Goal: Find specific page/section: Find specific page/section

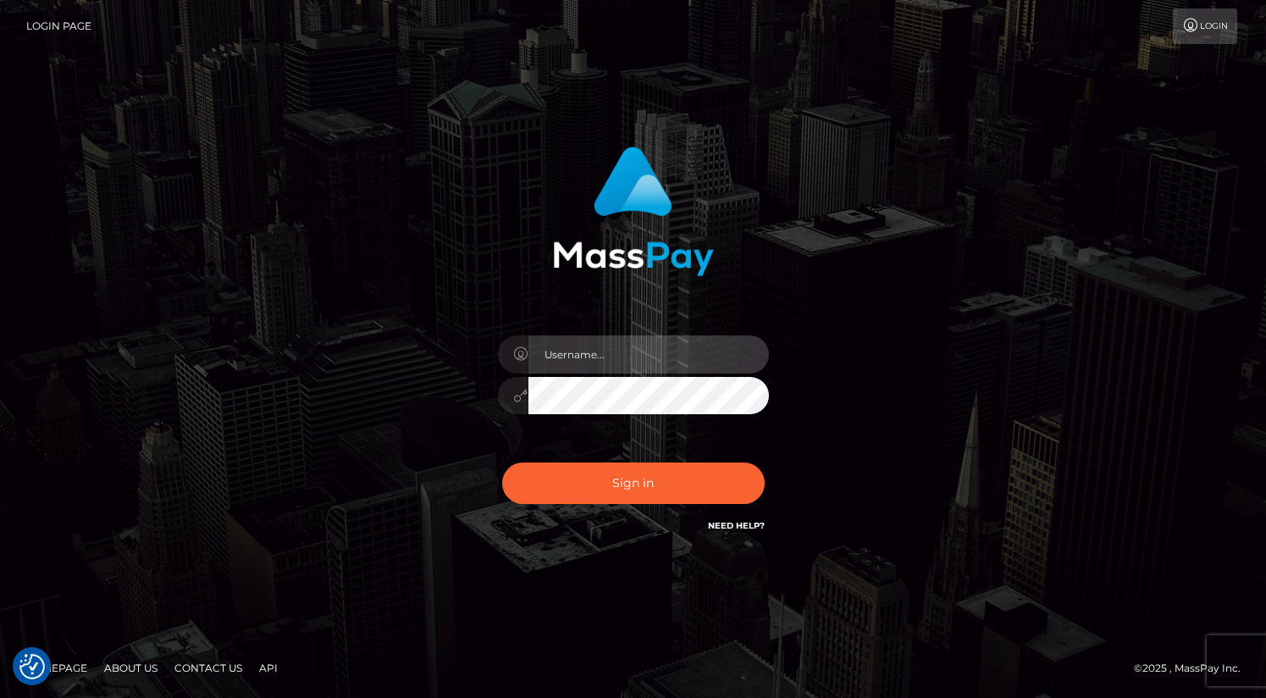
click at [615, 351] on input "text" at bounding box center [649, 354] width 241 height 38
type input "oli.fanvue"
click at [609, 346] on input "text" at bounding box center [649, 354] width 241 height 38
type input "oli.fanvue"
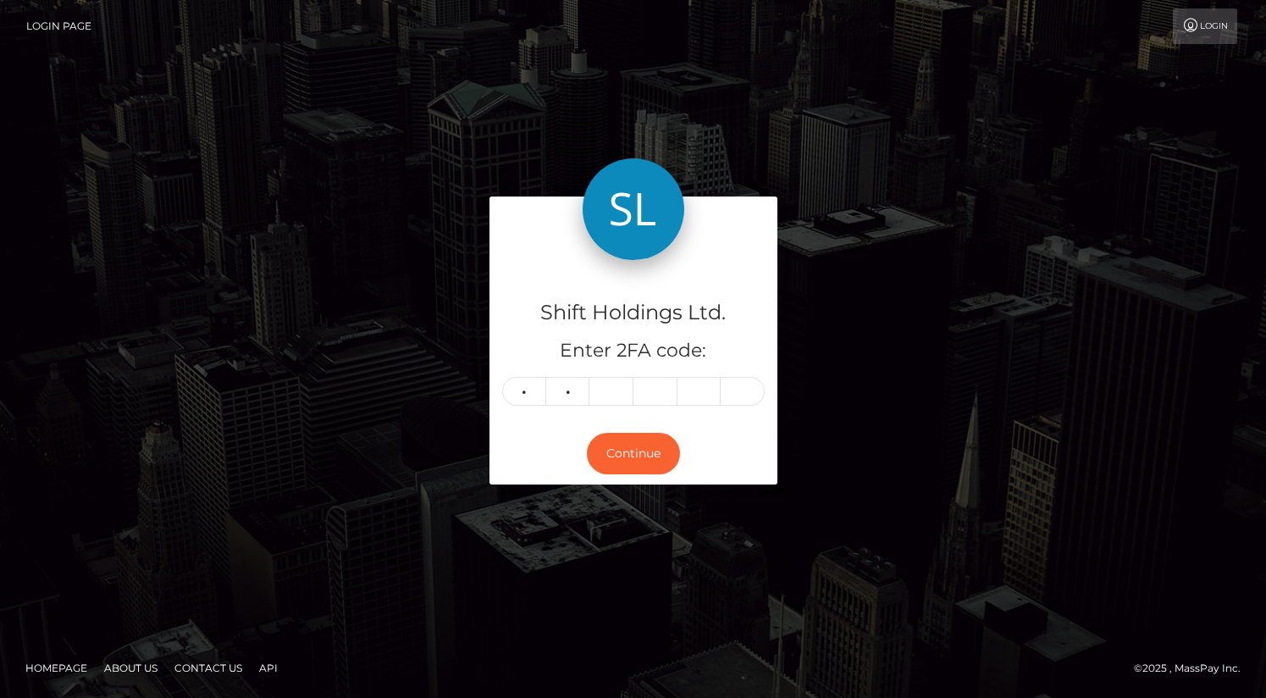
type input "7"
type input "2"
type input "0"
type input "2"
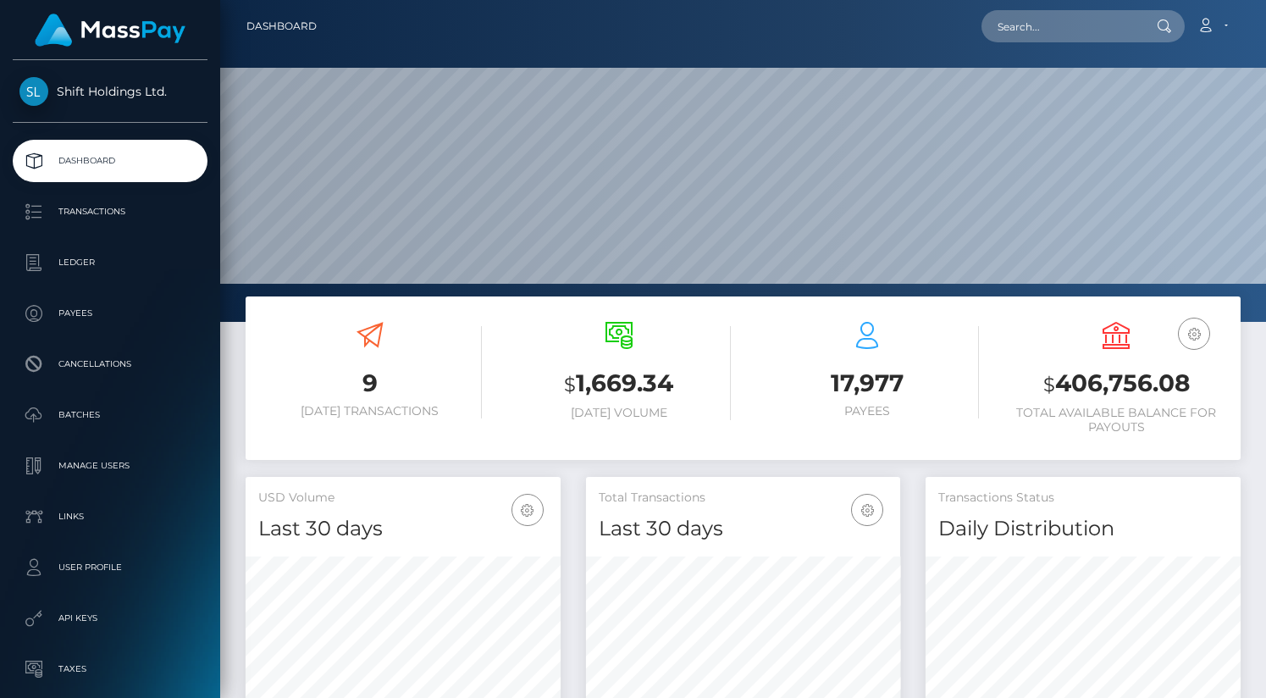
scroll to position [300, 315]
click at [1070, 25] on input "text" at bounding box center [1061, 26] width 159 height 32
paste input "emilytrueman574@gmail.com"
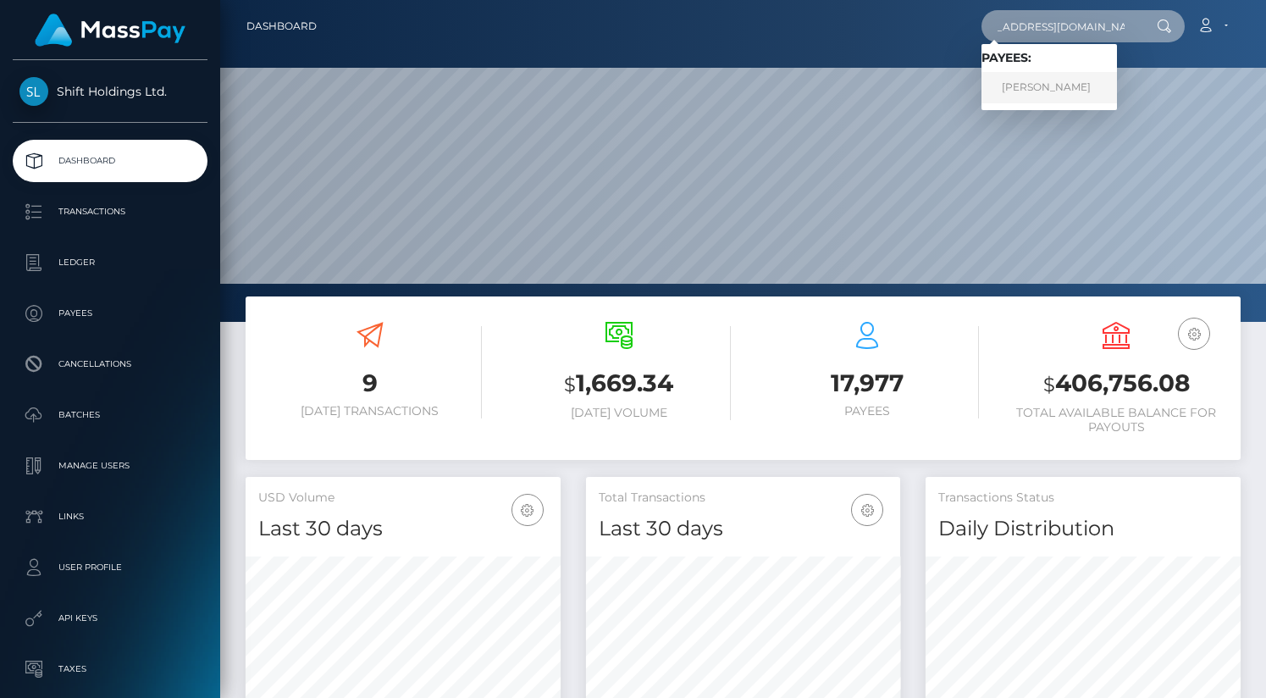
type input "emilytrueman574@gmail.com"
click at [1072, 84] on link "EMILY LOUISE TRUEMAN" at bounding box center [1050, 87] width 136 height 31
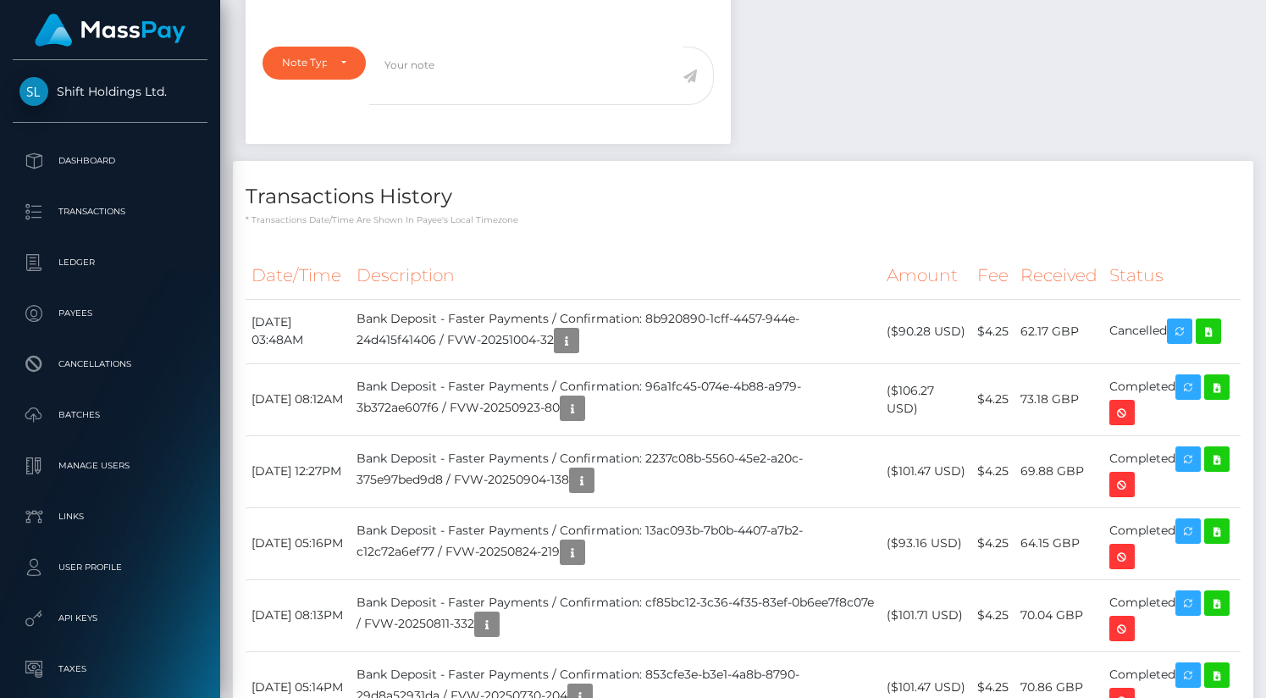
scroll to position [557, 0]
